Goal: Transaction & Acquisition: Book appointment/travel/reservation

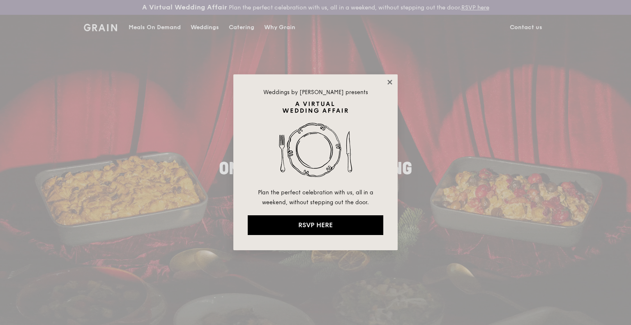
click at [389, 82] on icon at bounding box center [389, 82] width 5 height 5
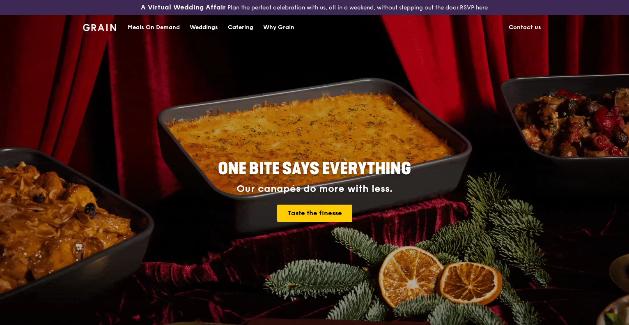
click at [241, 28] on div "Catering" at bounding box center [240, 27] width 25 height 25
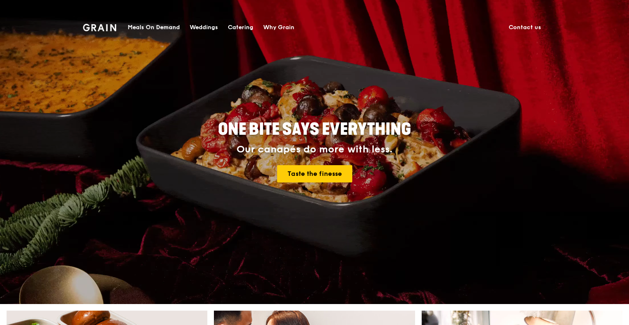
scroll to position [43, 0]
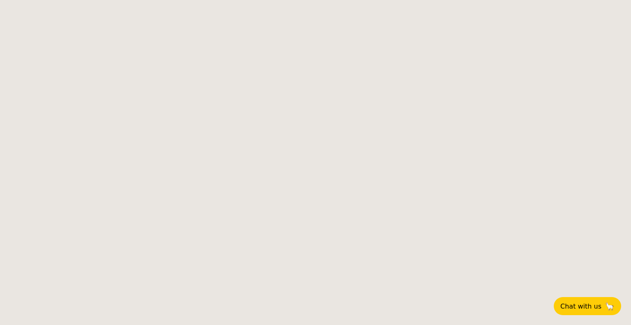
select select
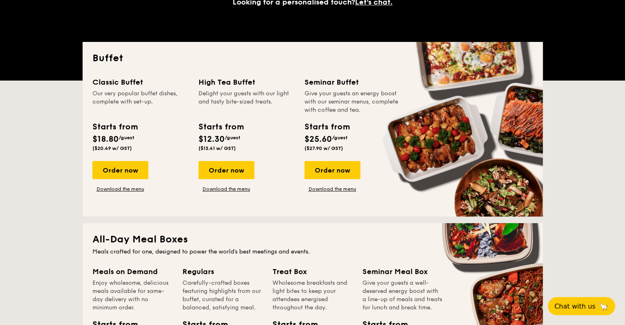
scroll to position [167, 0]
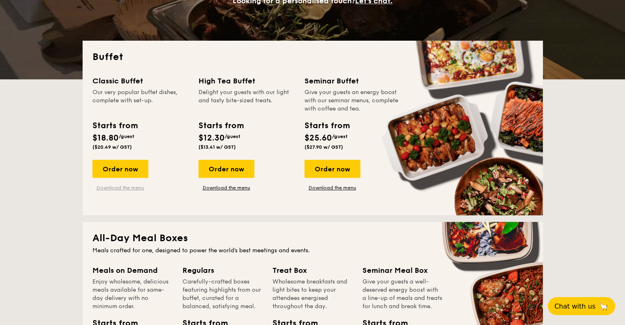
click at [120, 187] on link "Download the menu" at bounding box center [120, 187] width 56 height 7
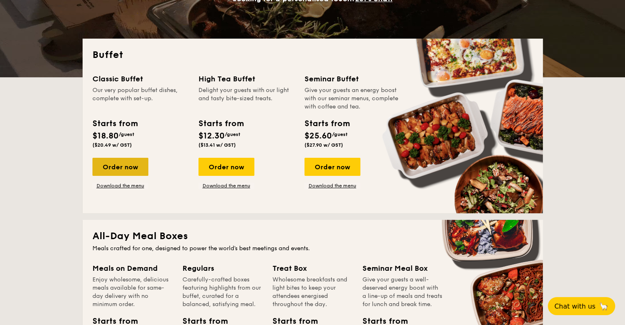
scroll to position [170, 0]
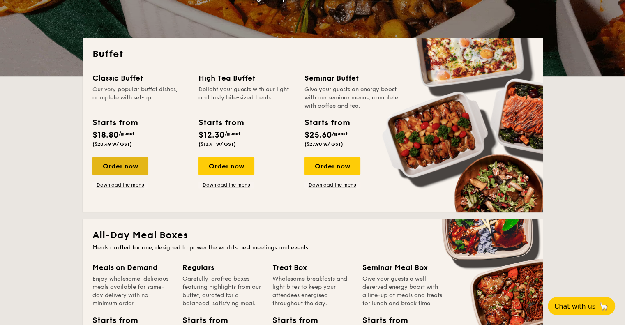
click at [117, 167] on div "Order now" at bounding box center [120, 166] width 56 height 18
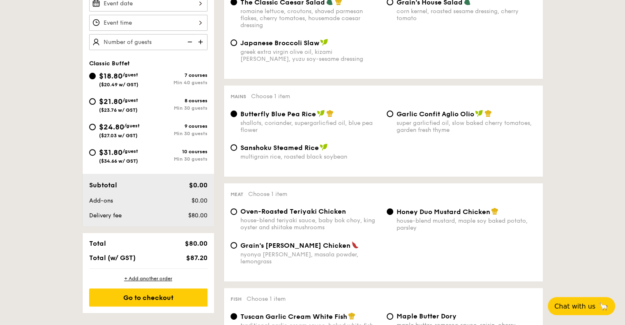
scroll to position [274, 0]
click at [90, 99] on input "$21.80 /guest ($23.76 w/ GST) 8 courses Min 30 guests" at bounding box center [92, 102] width 7 height 7
radio input "true"
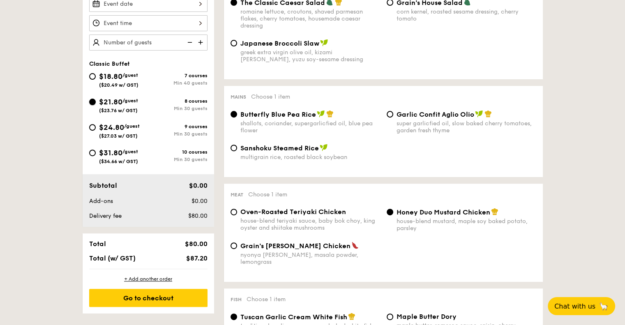
radio input "true"
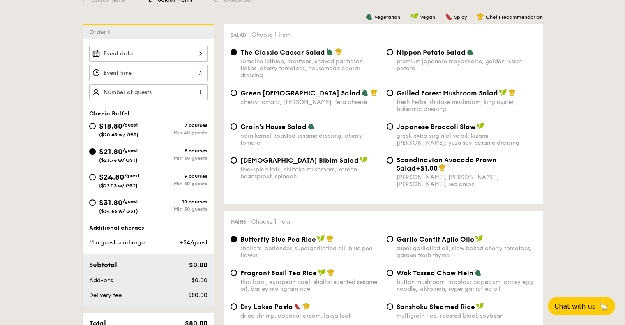
scroll to position [223, 0]
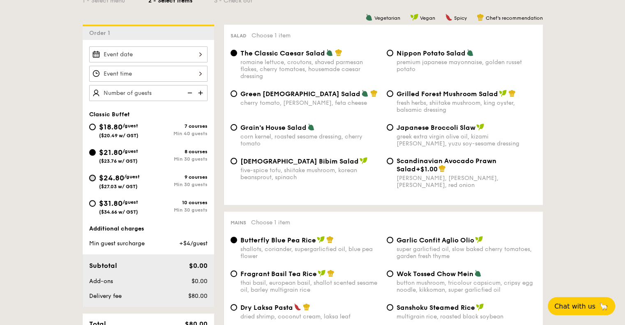
click at [90, 176] on input "$24.80 /guest ($27.03 w/ GST) 9 courses Min 30 guests" at bounding box center [92, 178] width 7 height 7
radio input "true"
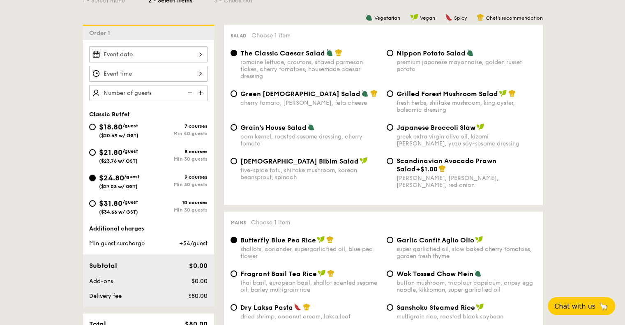
radio input "true"
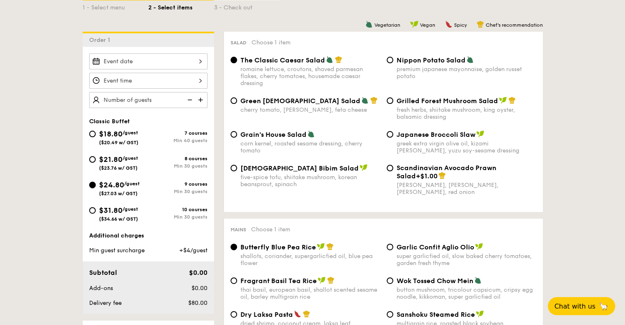
scroll to position [218, 0]
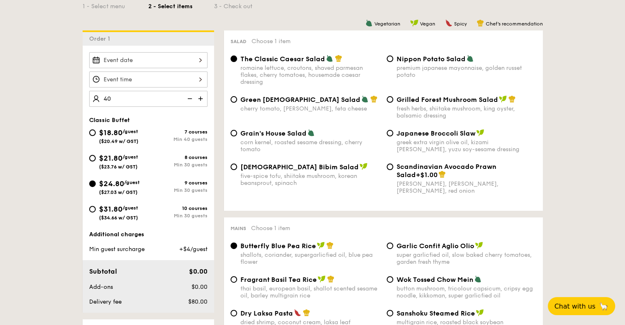
type input "40 guests"
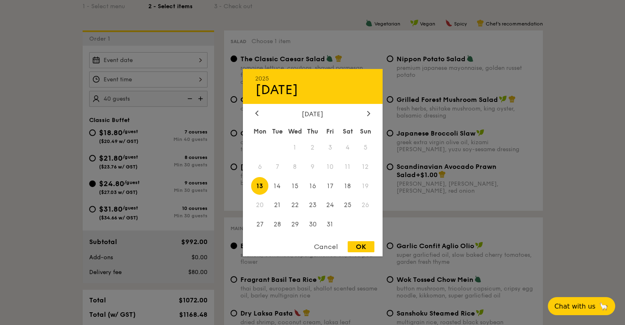
click at [143, 59] on div "2025 Oct [DATE] Tue Wed Thu Fri Sat Sun 1 2 3 4 5 6 7 8 9 10 11 12 13 14 15 16 …" at bounding box center [148, 60] width 118 height 16
click at [365, 115] on div at bounding box center [368, 114] width 7 height 8
click at [342, 223] on span "29" at bounding box center [348, 225] width 18 height 18
click at [362, 248] on div "OK" at bounding box center [361, 246] width 27 height 11
type input "[DATE]"
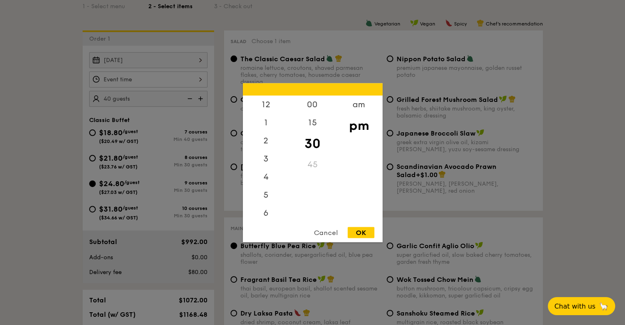
click at [120, 78] on div "12 1 2 3 4 5 6 7 8 9 10 11 00 15 30 45 am pm Cancel OK" at bounding box center [148, 79] width 118 height 16
click at [263, 179] on div "6" at bounding box center [266, 180] width 46 height 24
click at [361, 231] on div "OK" at bounding box center [361, 232] width 27 height 11
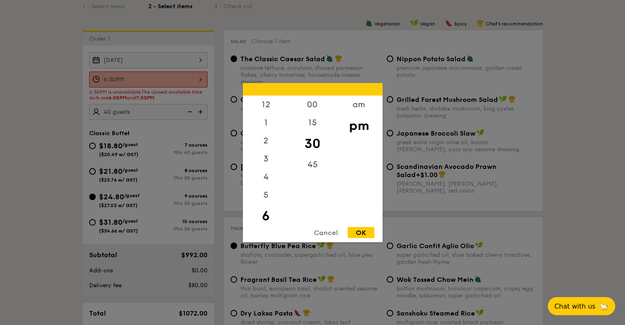
click at [178, 75] on div "6:30PM 12 1 2 3 4 5 6 7 8 9 10 11 00 15 30 45 am pm Cancel OK" at bounding box center [148, 79] width 118 height 16
click at [311, 103] on div "00" at bounding box center [312, 107] width 46 height 24
click at [355, 231] on div "OK" at bounding box center [361, 232] width 27 height 11
type input "6:00PM"
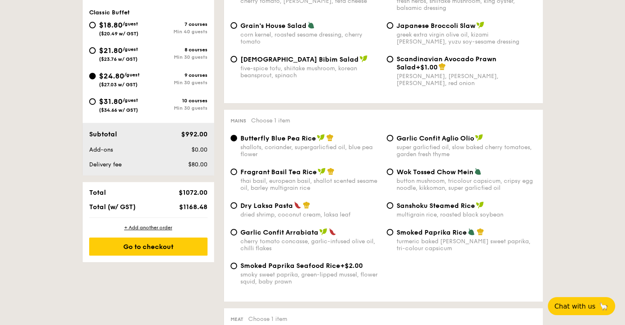
scroll to position [343, 0]
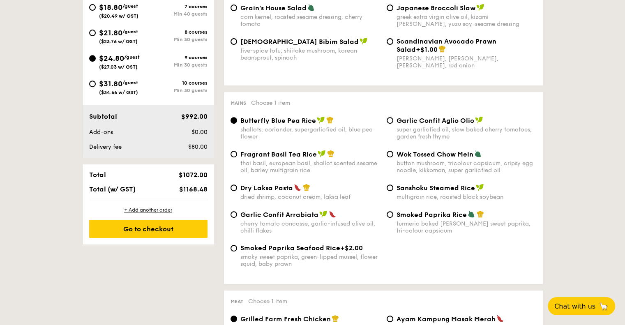
drag, startPoint x: 181, startPoint y: 189, endPoint x: 205, endPoint y: 191, distance: 23.5
click at [205, 191] on span "$1168.48" at bounding box center [193, 189] width 28 height 8
